Goal: Task Accomplishment & Management: Use online tool/utility

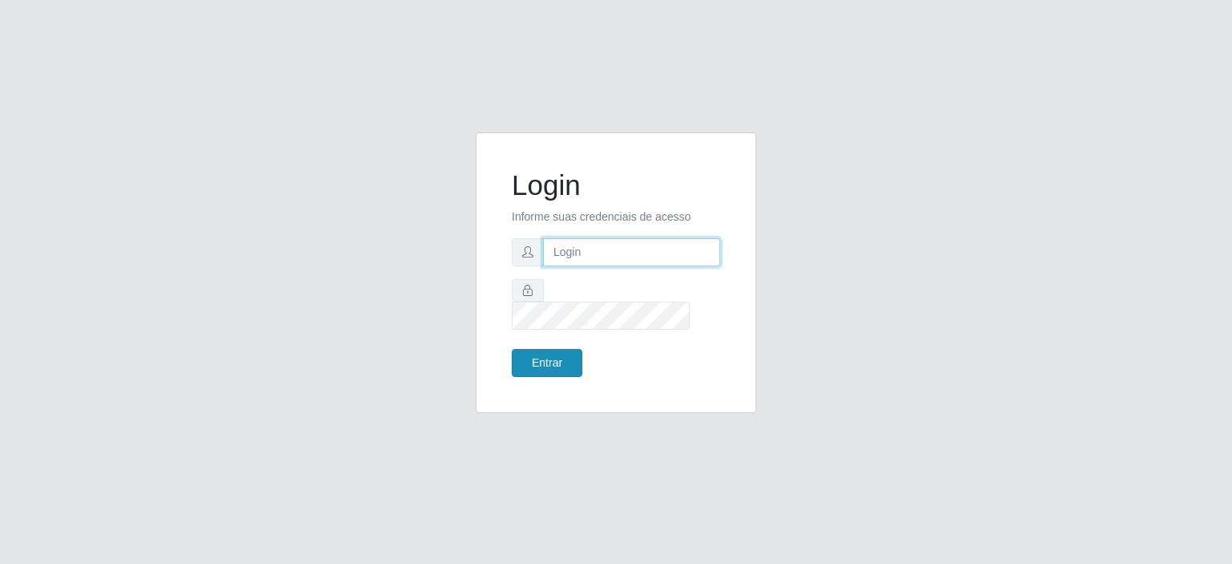
type input "[EMAIL_ADDRESS][DOMAIN_NAME]"
click at [542, 349] on button "Entrar" at bounding box center [547, 363] width 71 height 28
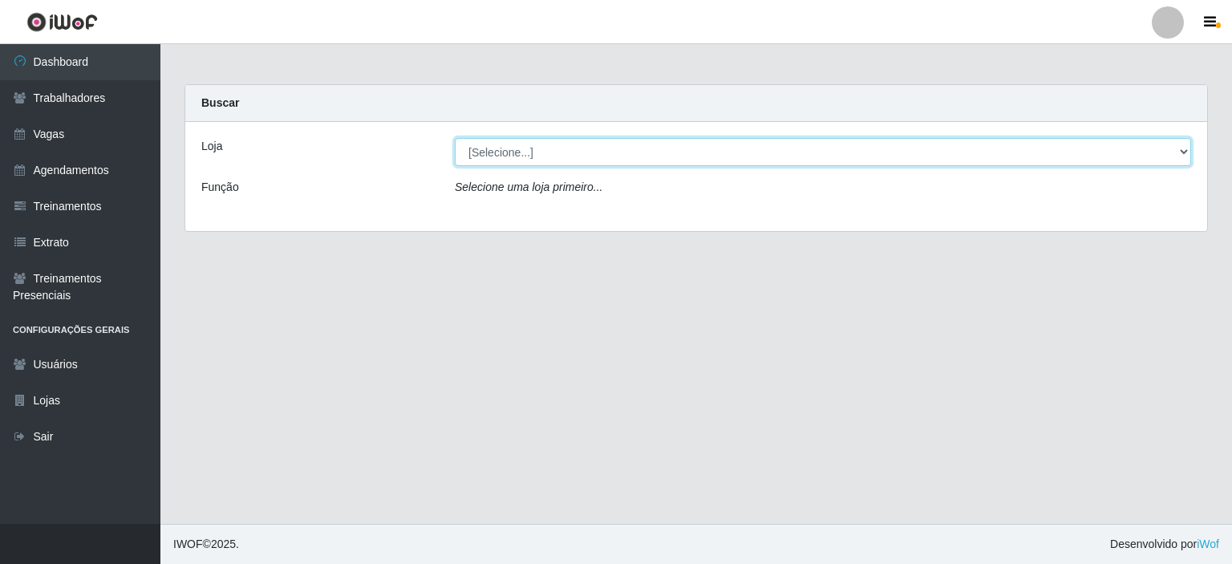
click at [524, 156] on select "[Selecione...] Preço Bom Supermercado" at bounding box center [823, 152] width 736 height 28
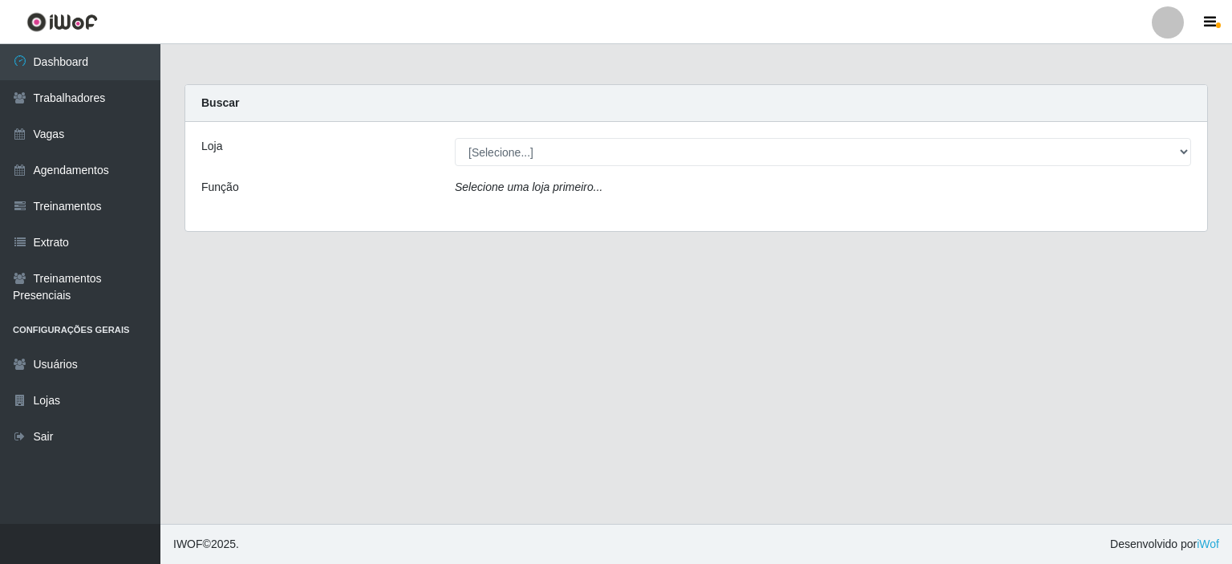
click at [542, 210] on div "Loja [Selecione...] Preço Bom Supermercado Função Selecione uma loja primeiro..." at bounding box center [696, 176] width 1022 height 109
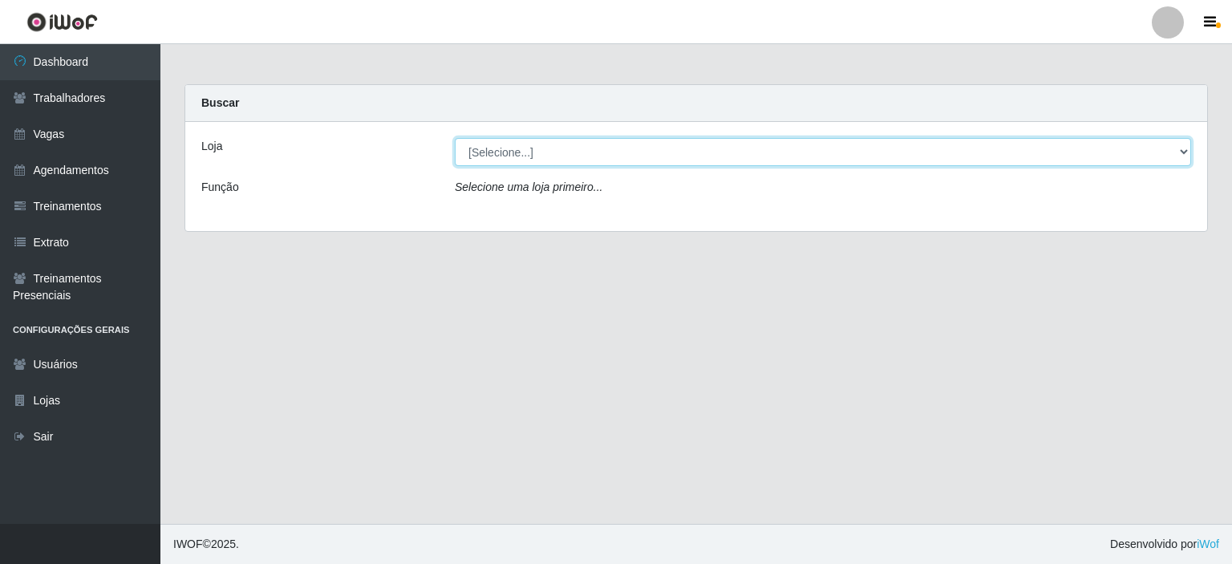
click at [534, 149] on select "[Selecione...] Preço Bom Supermercado" at bounding box center [823, 152] width 736 height 28
select select "387"
click at [455, 138] on select "[Selecione...] Preço Bom Supermercado" at bounding box center [823, 152] width 736 height 28
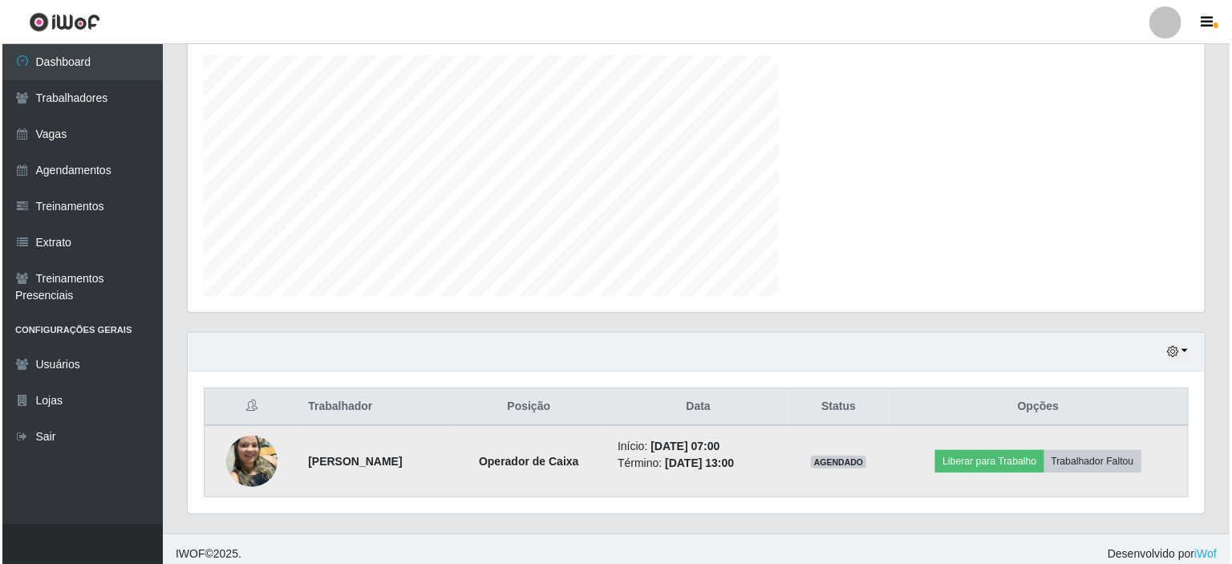
scroll to position [801945, 801260]
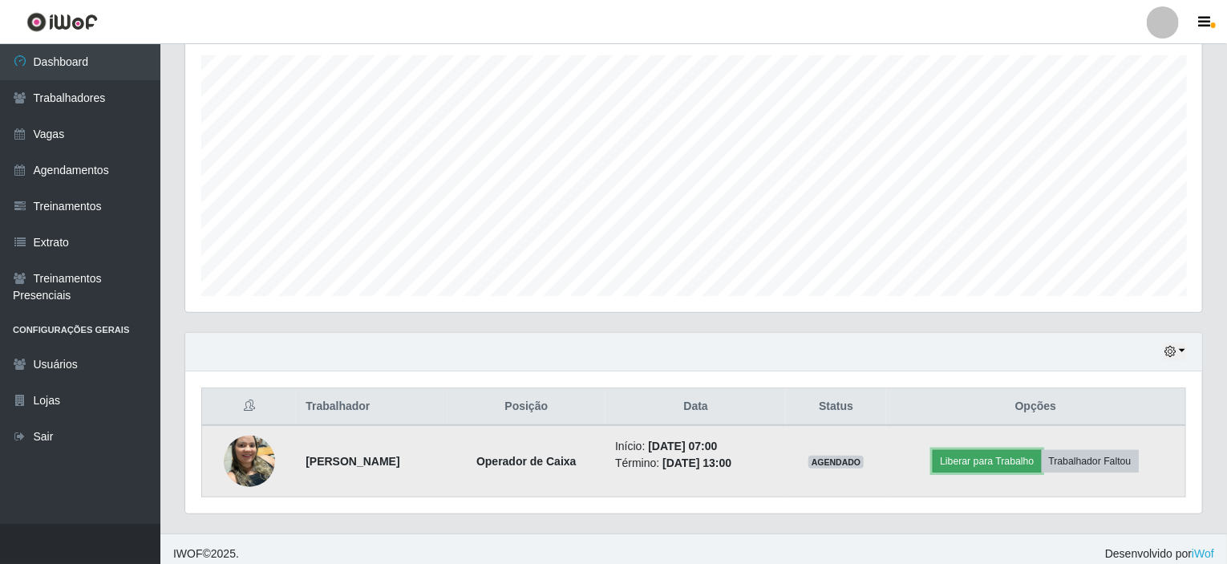
click at [987, 452] on button "Liberar para Trabalho" at bounding box center [987, 461] width 108 height 22
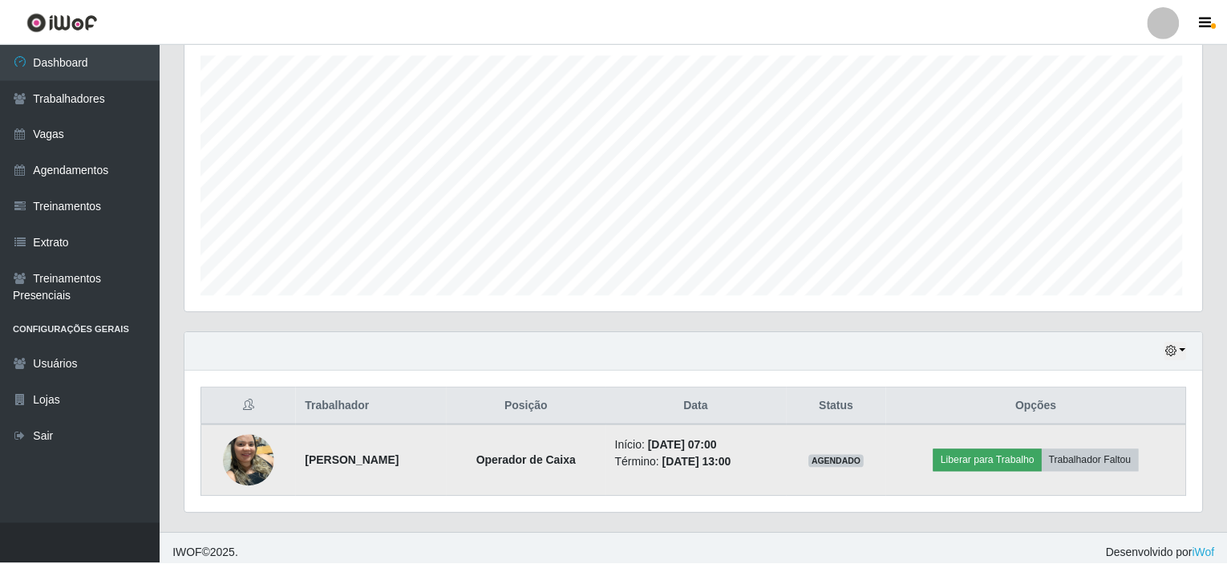
scroll to position [333, 1011]
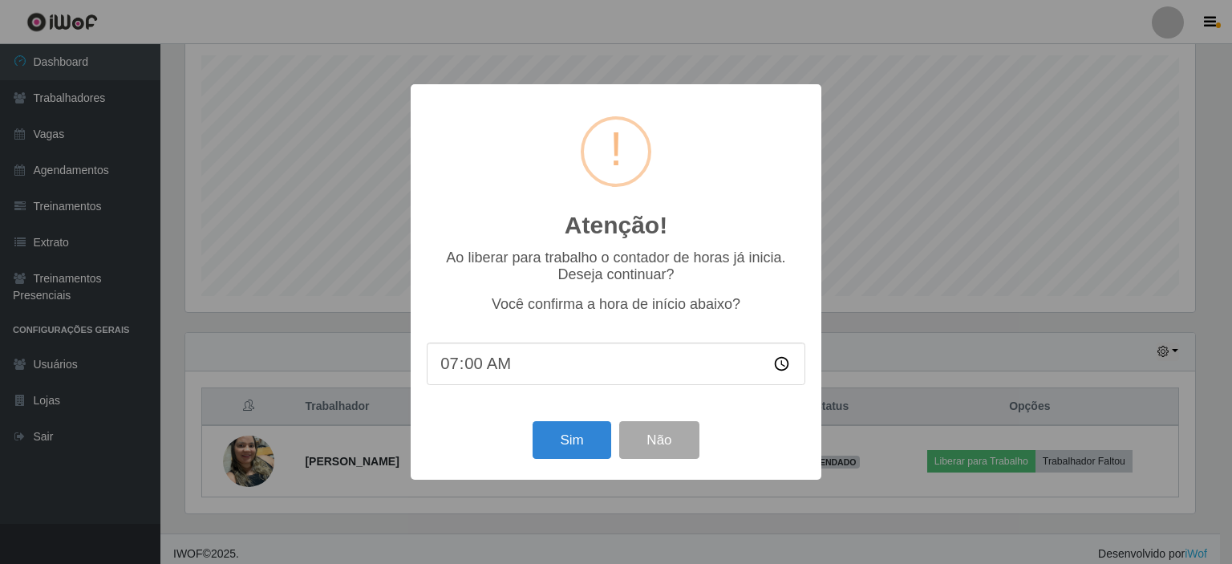
click at [465, 368] on input "07:00" at bounding box center [616, 364] width 379 height 43
type input "07:04"
click at [587, 436] on button "Sim" at bounding box center [572, 440] width 78 height 38
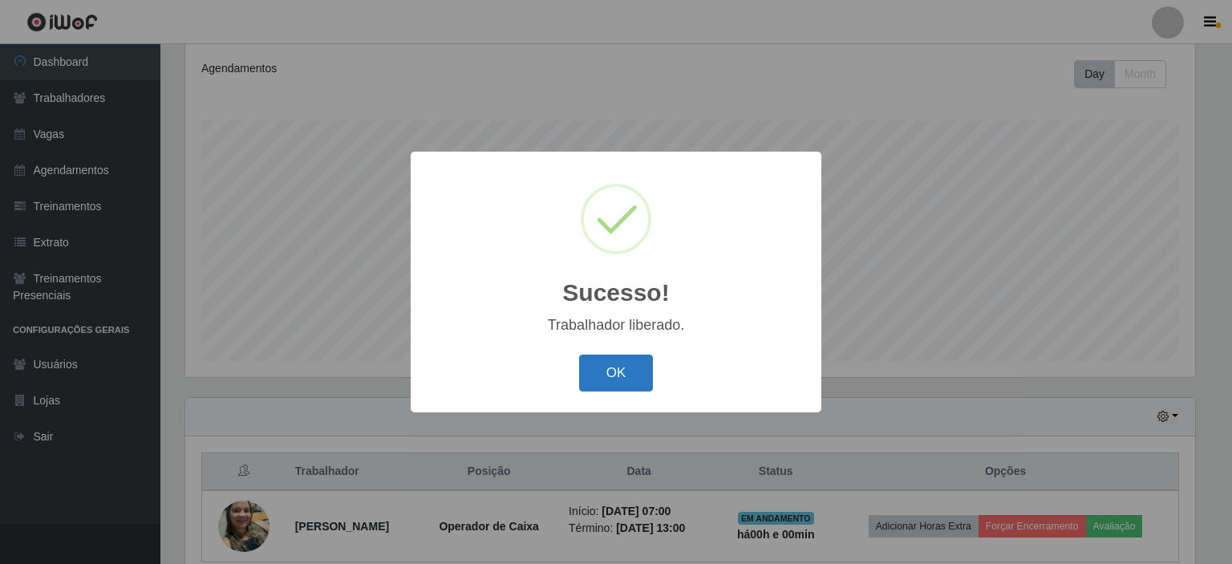
click at [613, 363] on button "OK" at bounding box center [616, 374] width 75 height 38
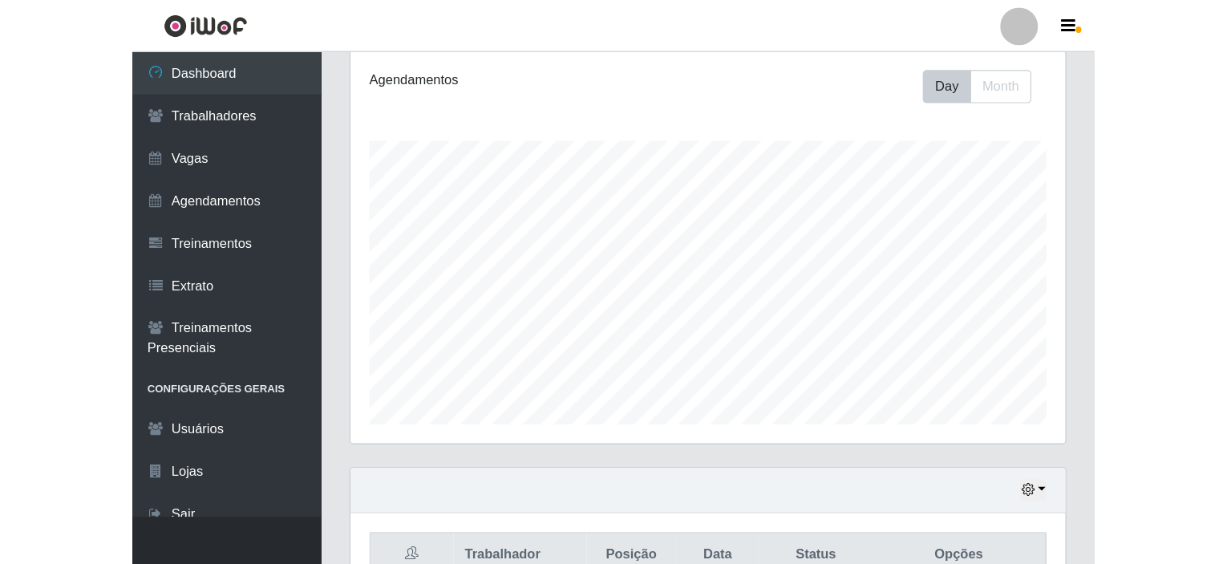
scroll to position [801945, 801260]
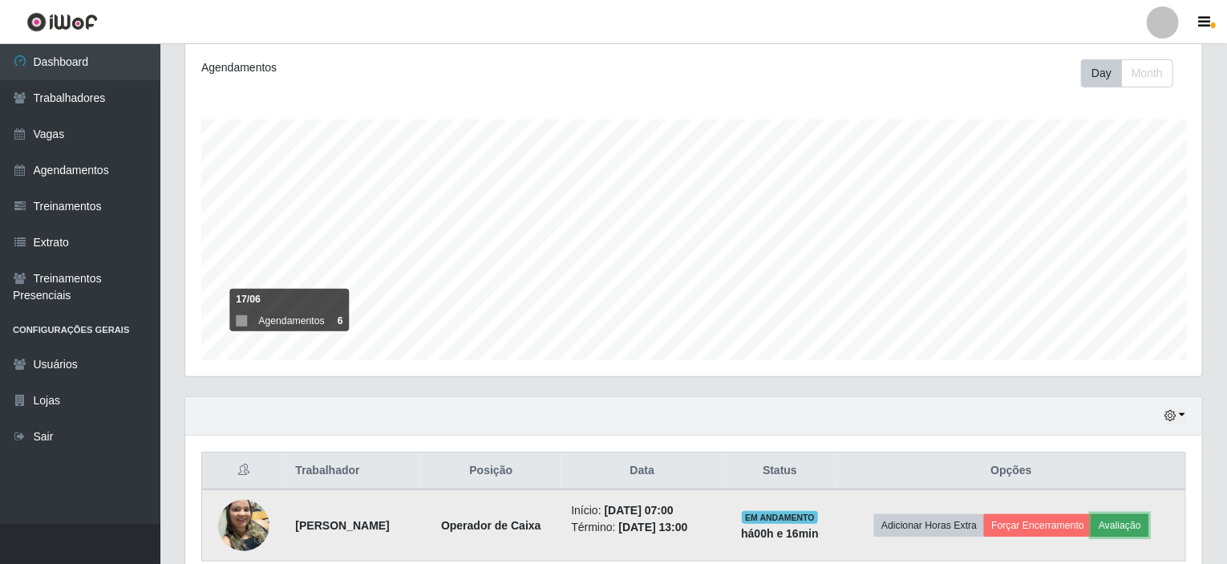
click at [1128, 516] on button "Avaliação" at bounding box center [1120, 525] width 57 height 22
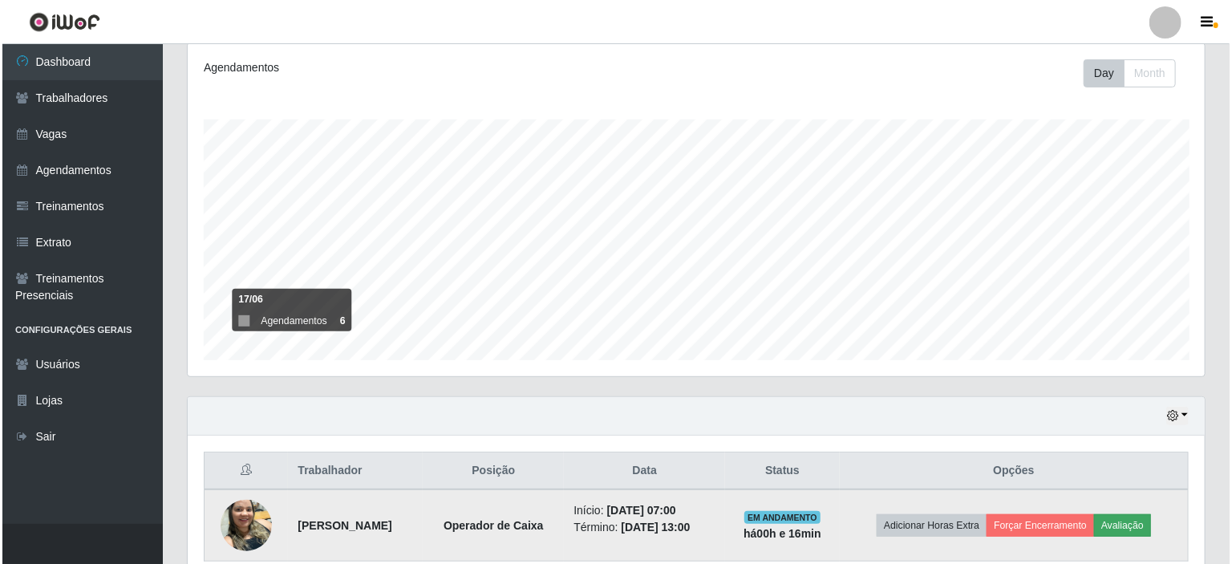
scroll to position [333, 1011]
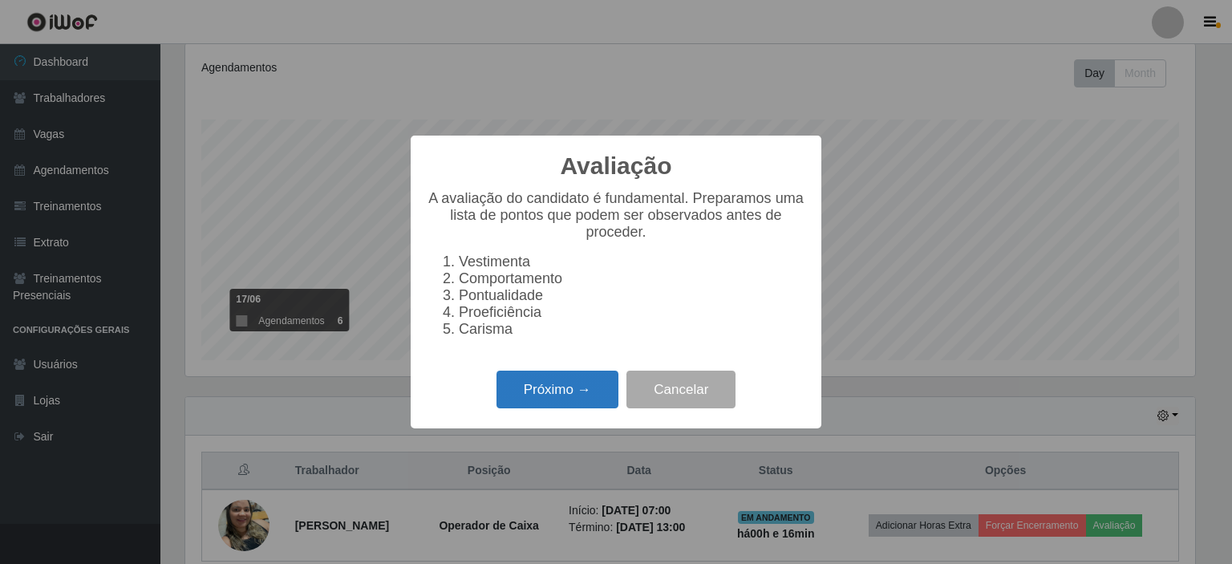
click at [561, 400] on button "Próximo →" at bounding box center [558, 390] width 122 height 38
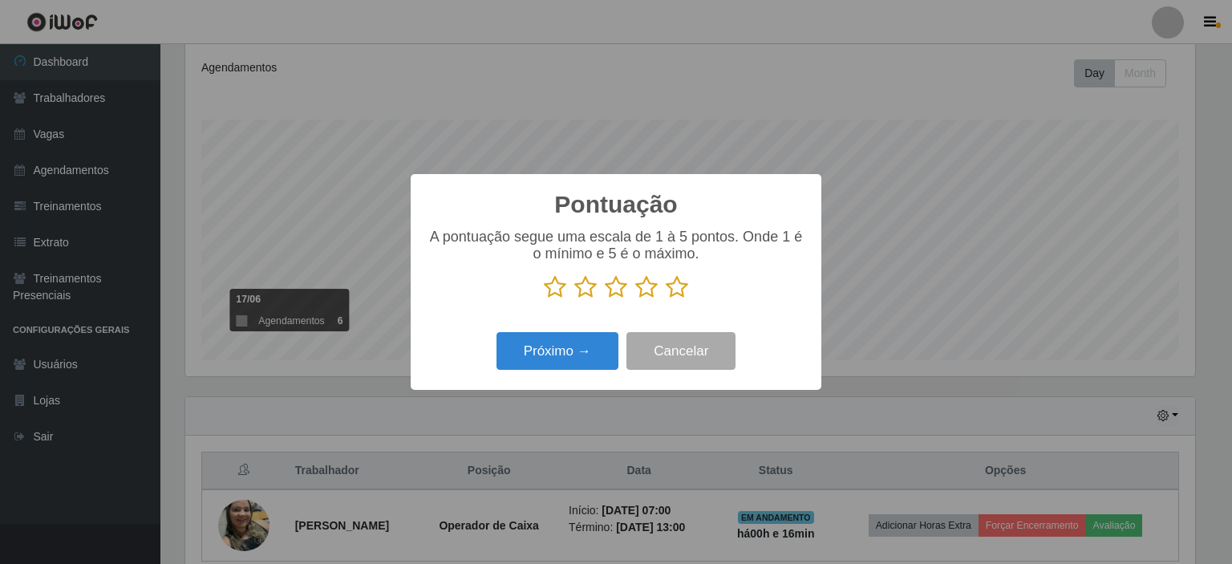
scroll to position [801945, 801267]
click at [669, 286] on icon at bounding box center [677, 287] width 22 height 24
click at [666, 299] on input "radio" at bounding box center [666, 299] width 0 height 0
click at [540, 343] on button "Próximo →" at bounding box center [558, 351] width 122 height 38
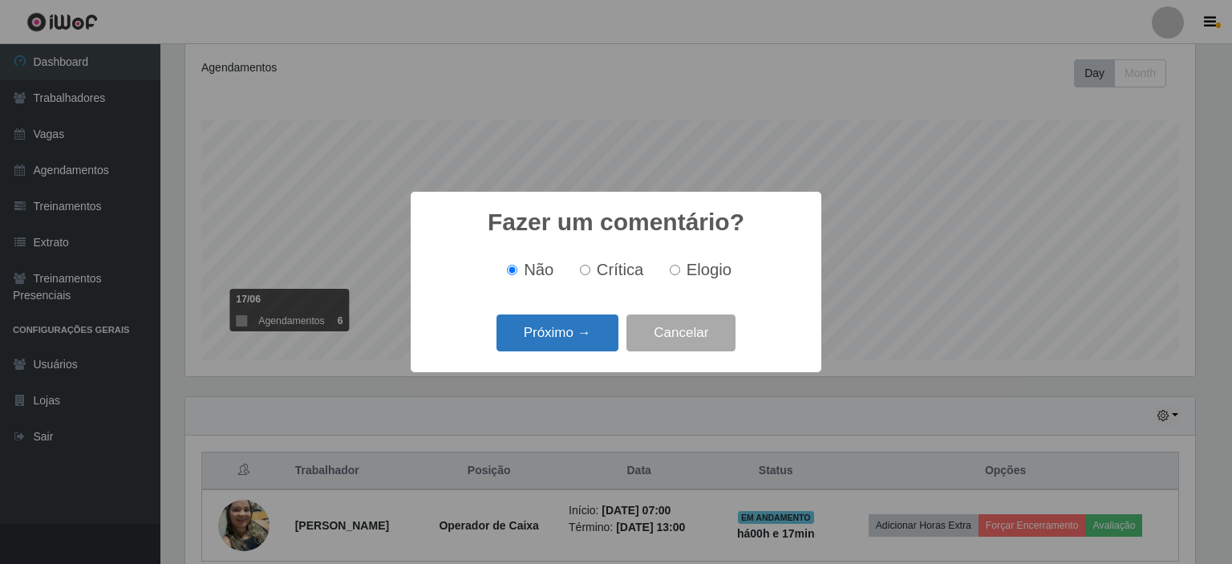
click at [539, 339] on button "Próximo →" at bounding box center [558, 333] width 122 height 38
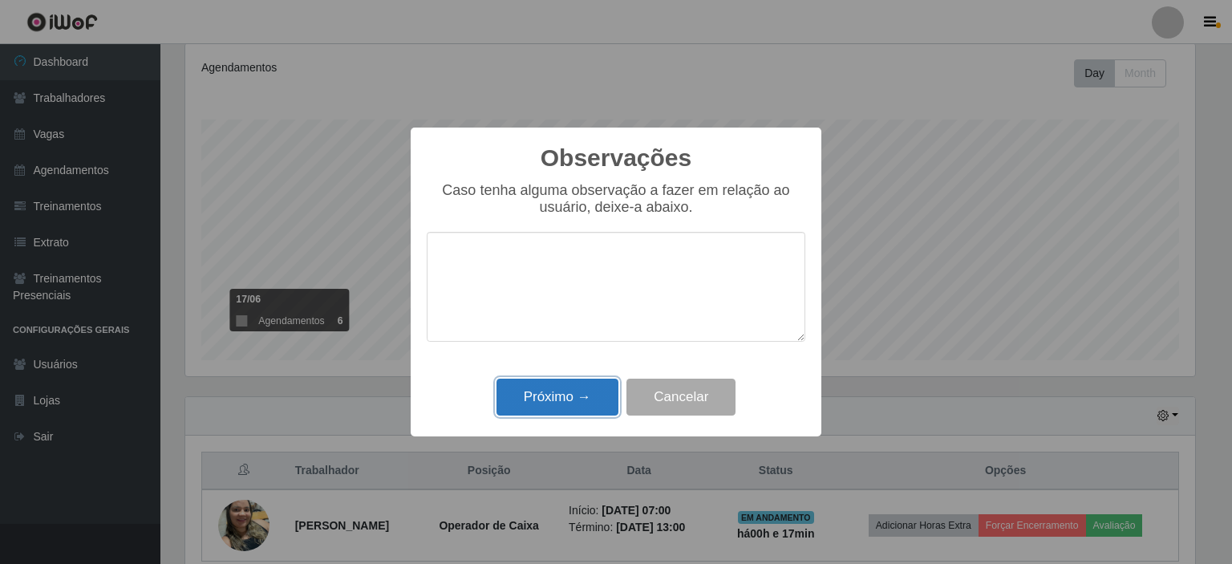
click at [555, 389] on button "Próximo →" at bounding box center [558, 398] width 122 height 38
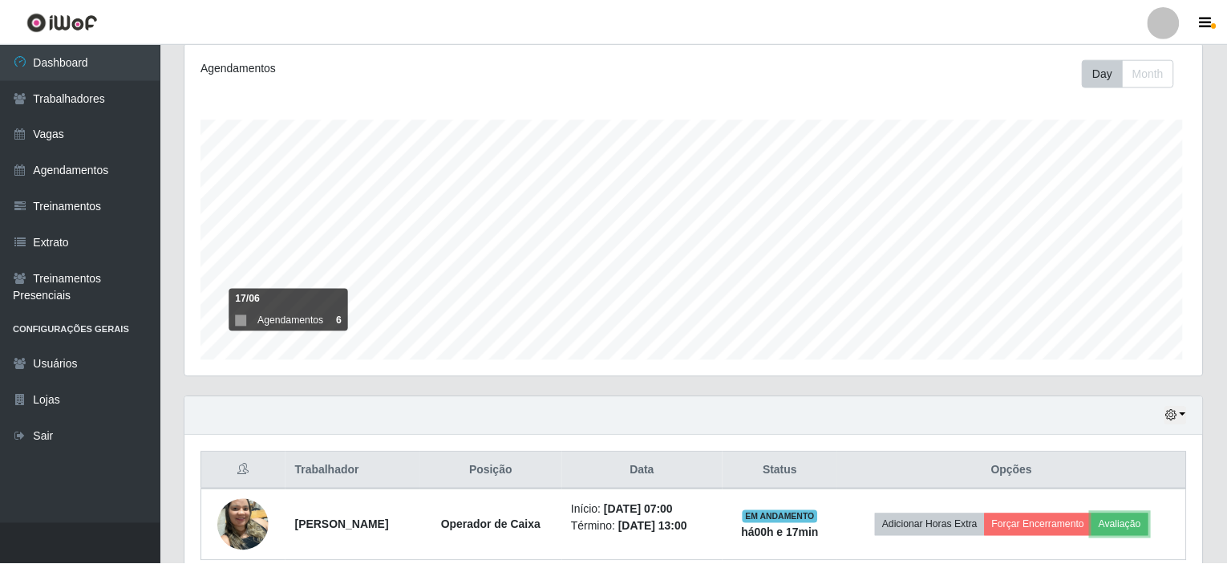
scroll to position [333, 1017]
